Goal: Task Accomplishment & Management: Complete application form

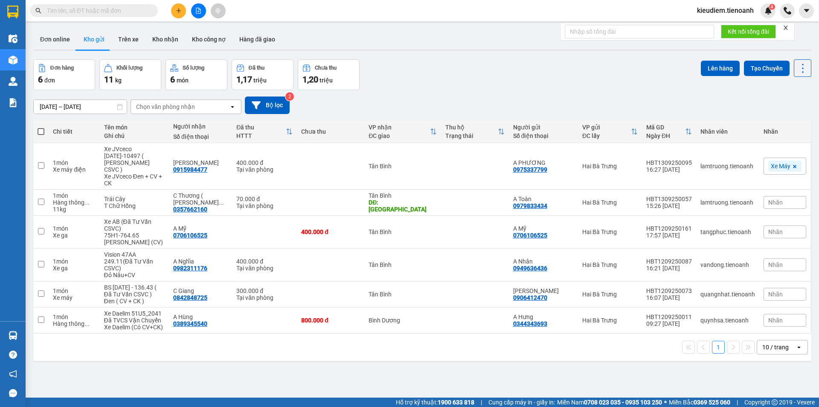
click at [787, 28] on icon "close" at bounding box center [786, 28] width 6 height 6
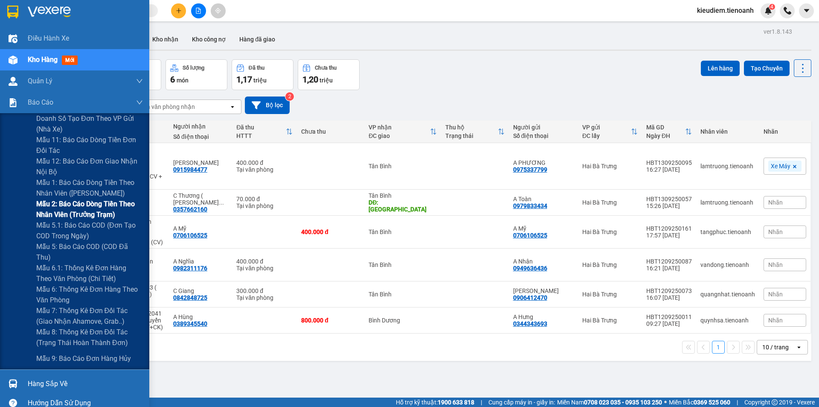
click at [84, 211] on span "Mẫu 2: Báo cáo dòng tiền theo nhân viên (Trưởng Trạm)" at bounding box center [89, 208] width 107 height 21
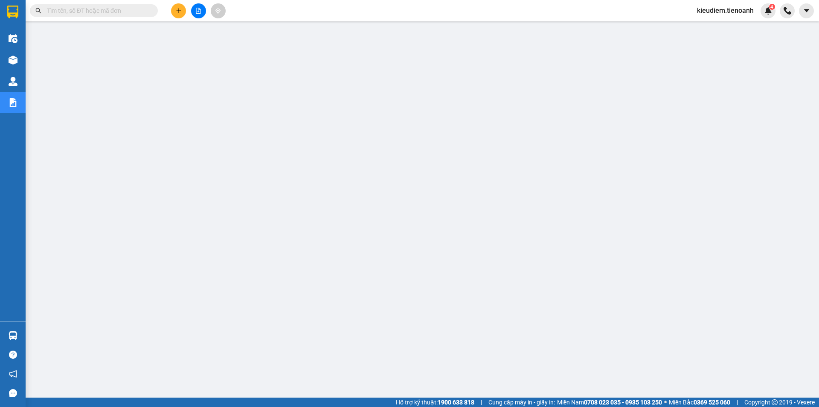
click at [101, 10] on input "text" at bounding box center [97, 10] width 101 height 9
click at [98, 13] on input "text" at bounding box center [97, 10] width 101 height 9
type input "a"
type input "á"
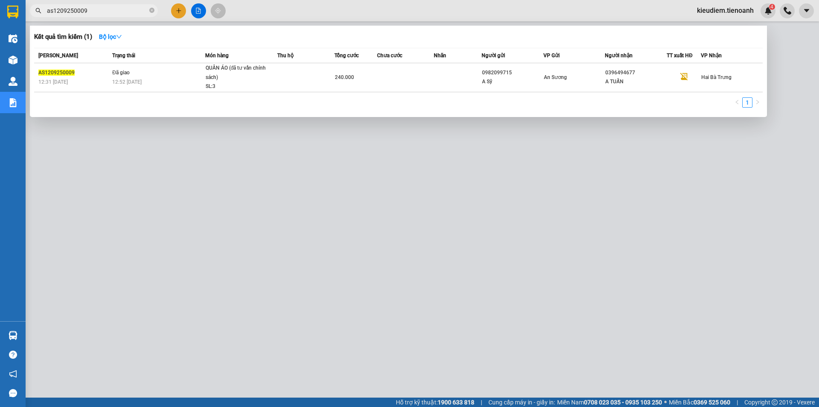
click at [98, 15] on input "as1209250009" at bounding box center [97, 10] width 101 height 9
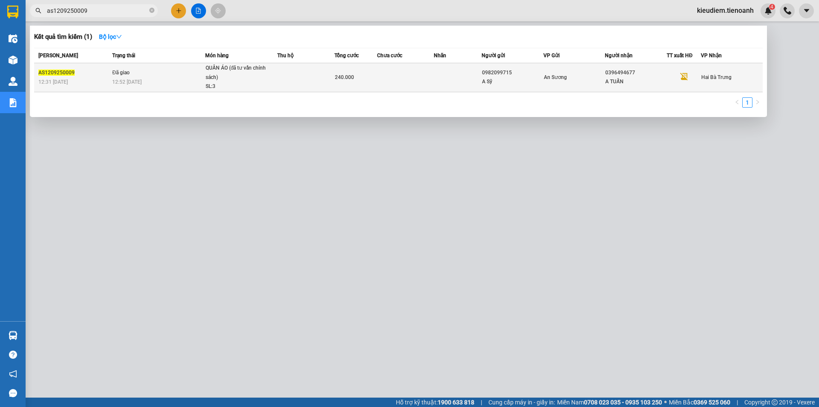
type input "as1209250009"
click at [631, 83] on div "A TUẤN" at bounding box center [635, 81] width 61 height 9
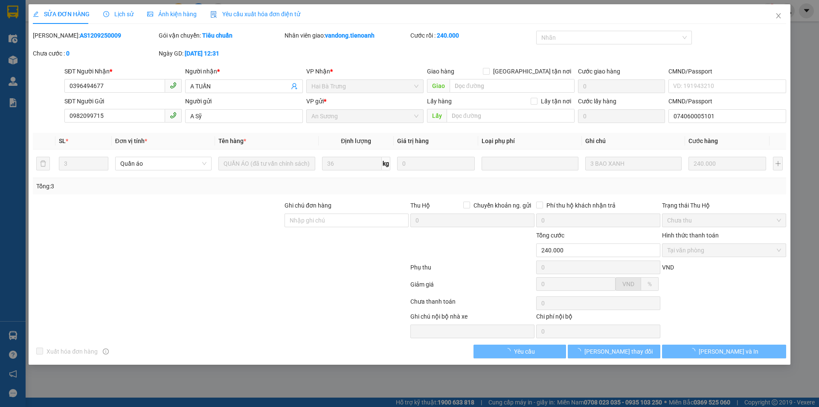
type input "0396494677"
type input "A TUẤN"
type input "0982099715"
type input "A Sỹ"
type input "074060005101"
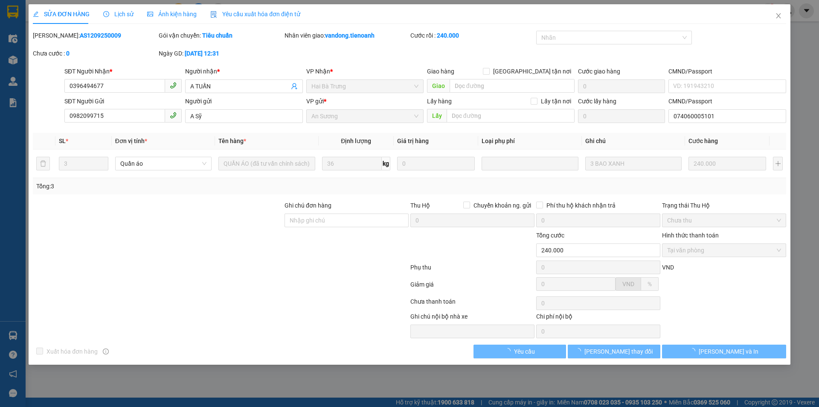
type input "240.000"
click at [113, 88] on input "0396494677" at bounding box center [114, 86] width 101 height 14
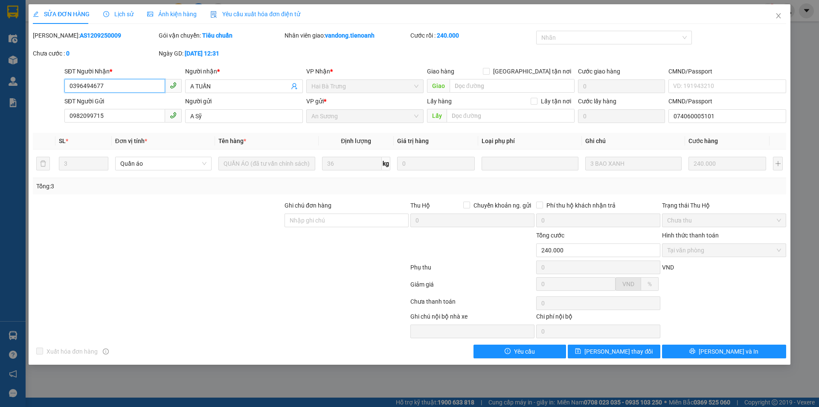
click at [113, 88] on input "0396494677" at bounding box center [114, 86] width 101 height 14
click at [84, 37] on b "AS1209250009" at bounding box center [100, 35] width 41 height 7
copy b "AS1209250009"
click at [781, 17] on icon "close" at bounding box center [778, 15] width 7 height 7
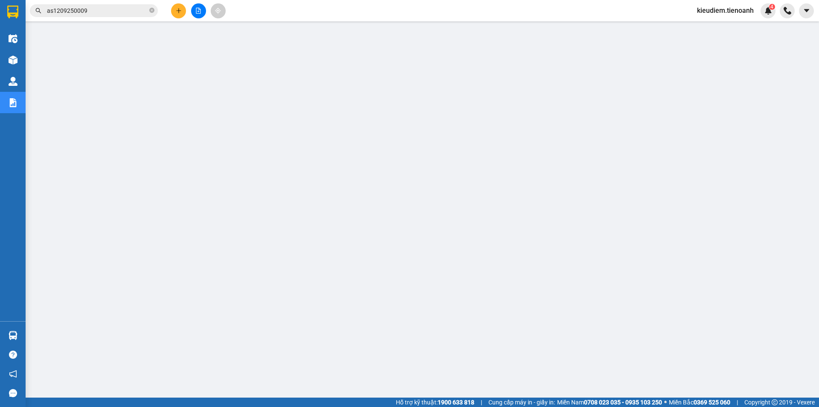
click at [94, 11] on input "as1209250009" at bounding box center [97, 10] width 101 height 9
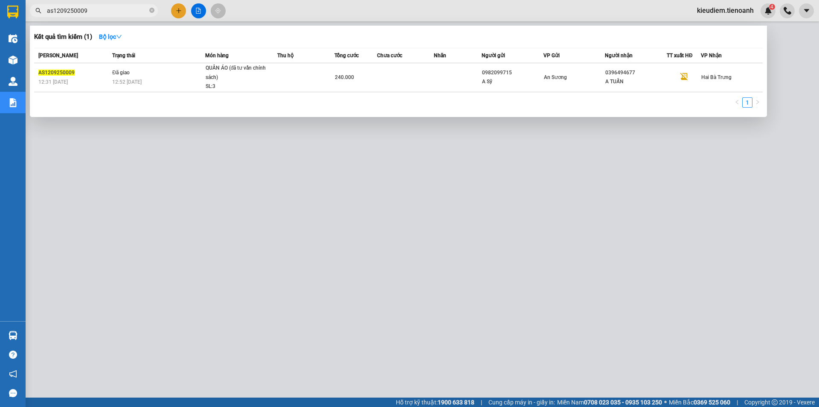
click at [94, 11] on input "as1209250009" at bounding box center [97, 10] width 101 height 9
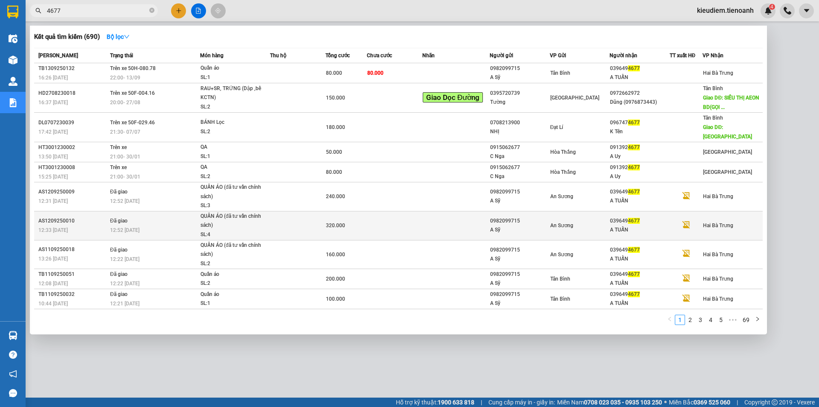
type input "4677"
click at [134, 227] on span "12:52 - 13/09" at bounding box center [124, 230] width 29 height 6
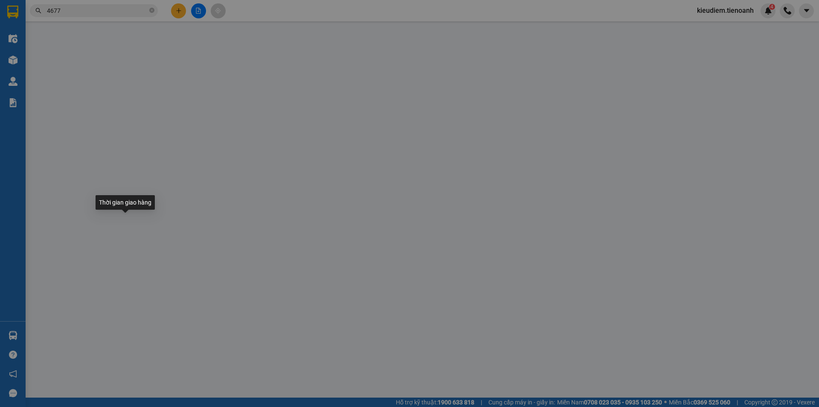
type input "0396494677"
type input "A TUẤN"
type input "0982099715"
type input "A Sỹ"
type input "074060005101"
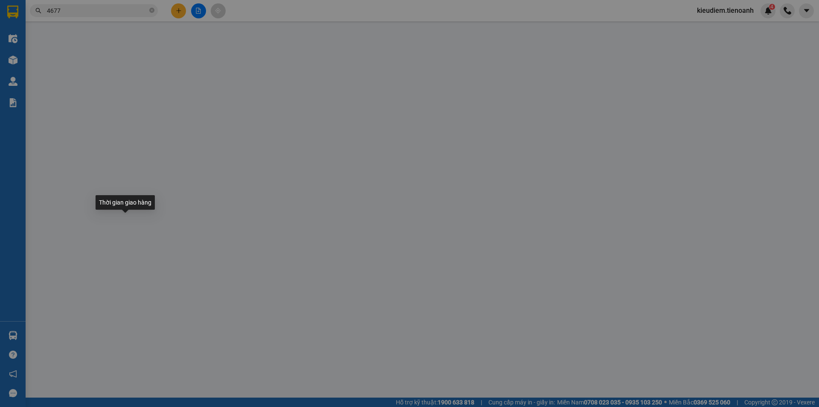
type input "320.000"
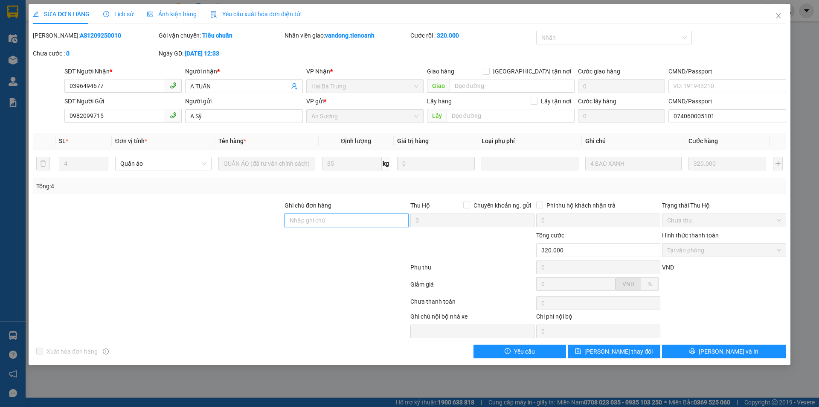
click at [340, 220] on input "Ghi chú đơn hàng" at bounding box center [347, 220] width 124 height 14
paste input "AS1209250009"
click at [288, 221] on input "AS1209250009" at bounding box center [347, 220] width 124 height 14
type input "AS1209250009"
click at [89, 32] on b "AS1209250010" at bounding box center [100, 35] width 41 height 7
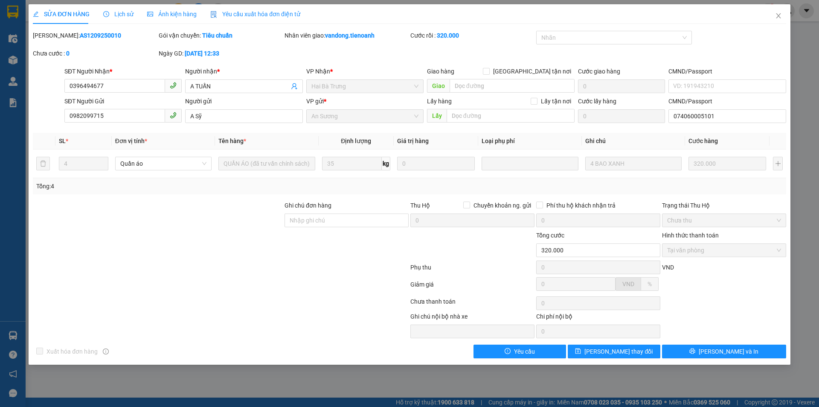
click at [89, 32] on b "AS1209250010" at bounding box center [100, 35] width 41 height 7
copy b "AS1209250010"
click at [778, 18] on icon "close" at bounding box center [778, 15] width 7 height 7
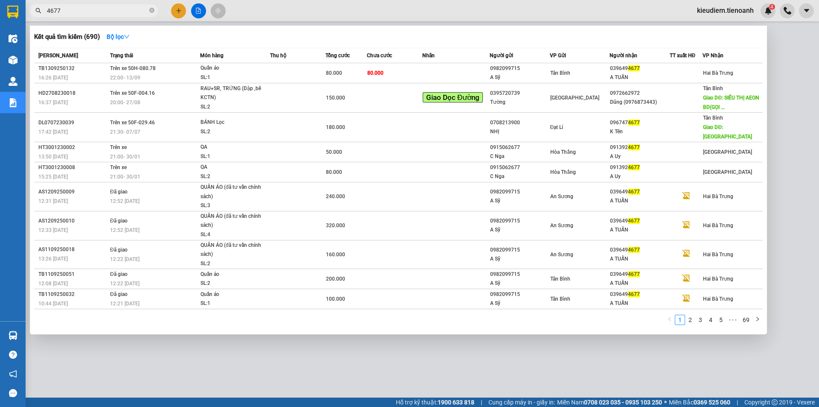
click at [125, 10] on input "4677" at bounding box center [97, 10] width 101 height 9
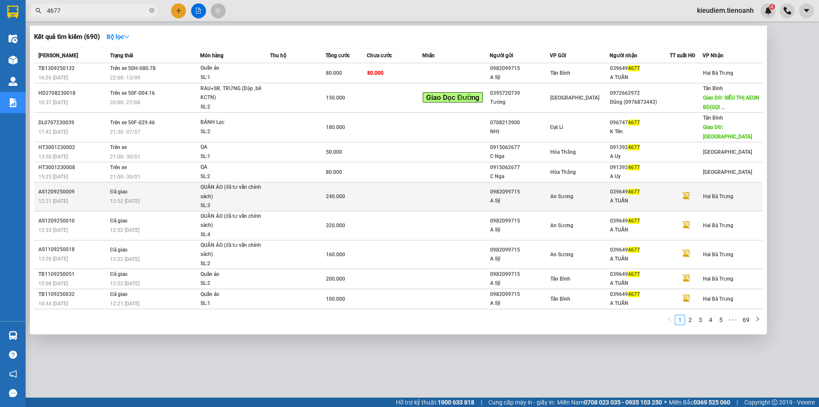
click at [422, 185] on td at bounding box center [455, 196] width 67 height 29
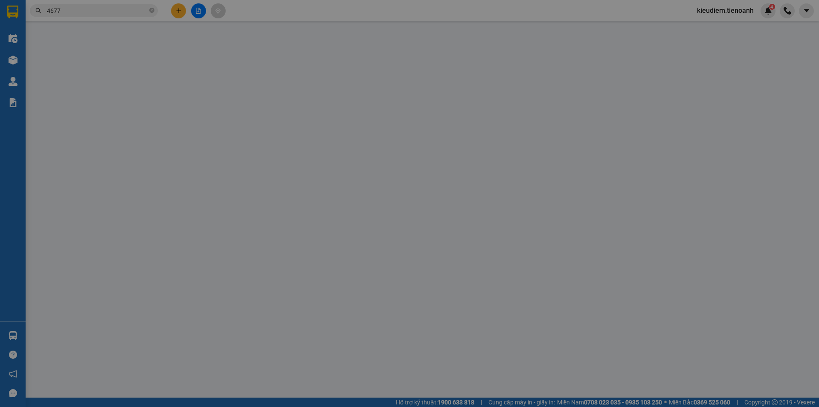
type input "0396494677"
type input "A TUẤN"
type input "0982099715"
type input "A Sỹ"
type input "074060005101"
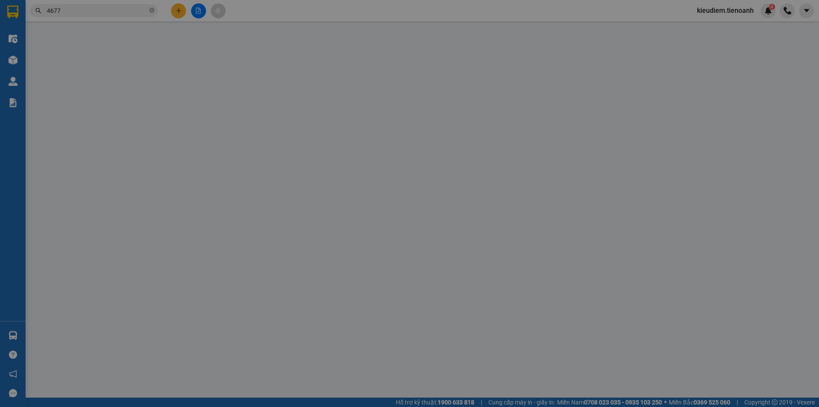
type input "240.000"
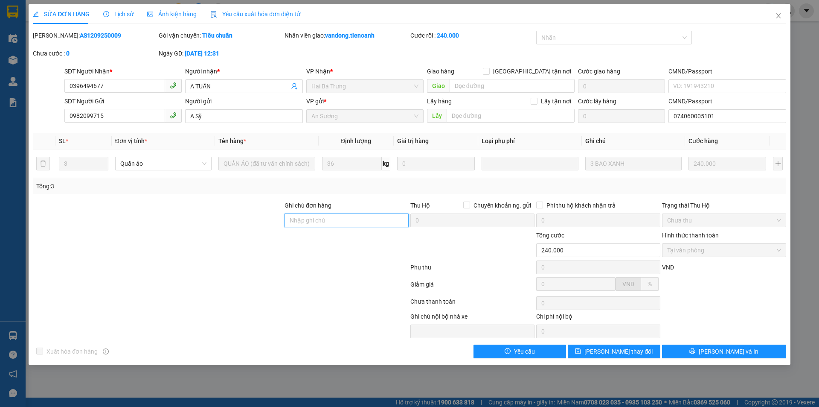
click at [333, 219] on input "Ghi chú đơn hàng" at bounding box center [347, 220] width 124 height 14
drag, startPoint x: 319, startPoint y: 222, endPoint x: 404, endPoint y: 221, distance: 84.5
click at [404, 221] on input "Trùng đơn HBT1507250159" at bounding box center [347, 220] width 124 height 14
paste input "AS1209250010"
type input "Trùng đơn AS1209250010"
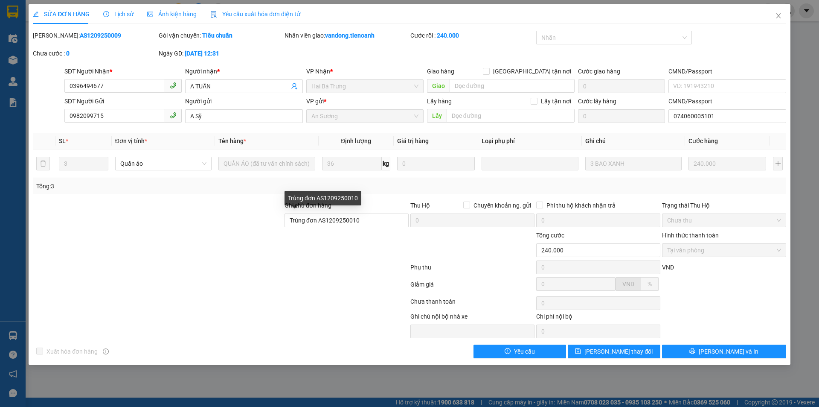
click at [360, 275] on div at bounding box center [220, 268] width 377 height 17
click at [607, 348] on span "Lưu thay đổi" at bounding box center [618, 350] width 68 height 9
